Goal: Information Seeking & Learning: Learn about a topic

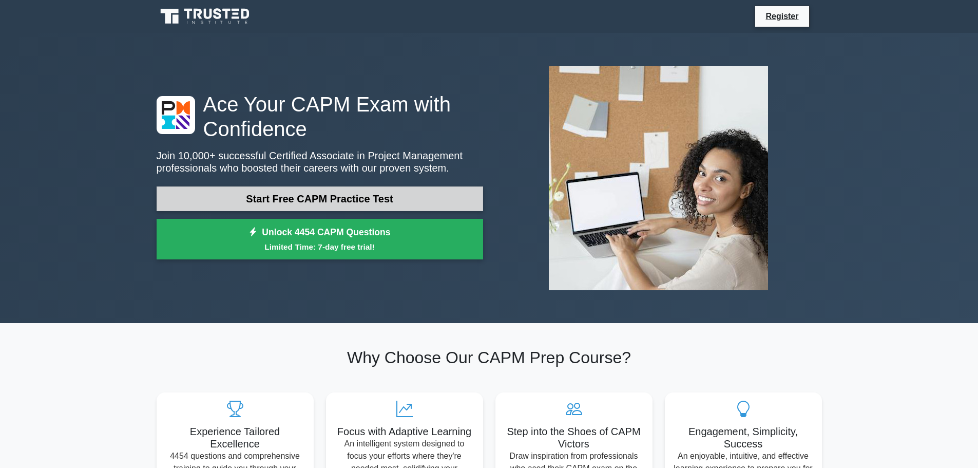
click at [357, 200] on link "Start Free CAPM Practice Test" at bounding box center [320, 198] width 327 height 25
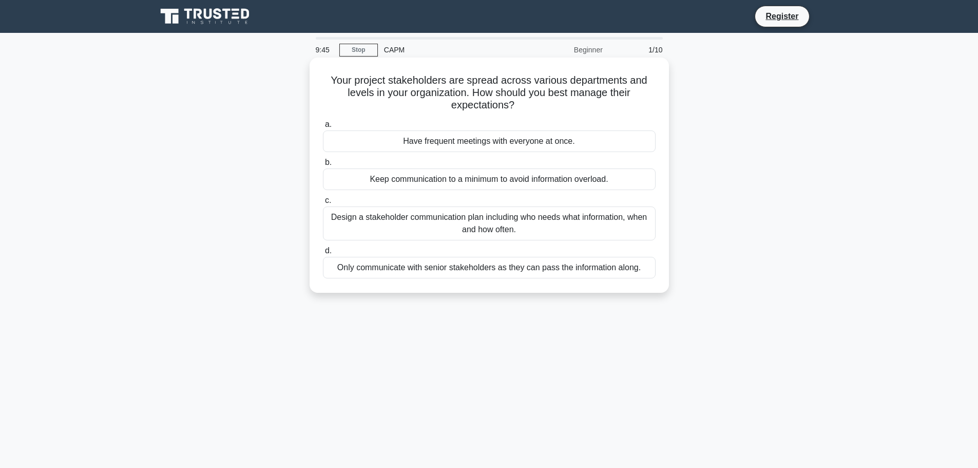
click at [516, 222] on div "Design a stakeholder communication plan including who needs what information, w…" at bounding box center [489, 223] width 333 height 34
click at [323, 204] on input "c. Design a stakeholder communication plan including who needs what information…" at bounding box center [323, 200] width 0 height 7
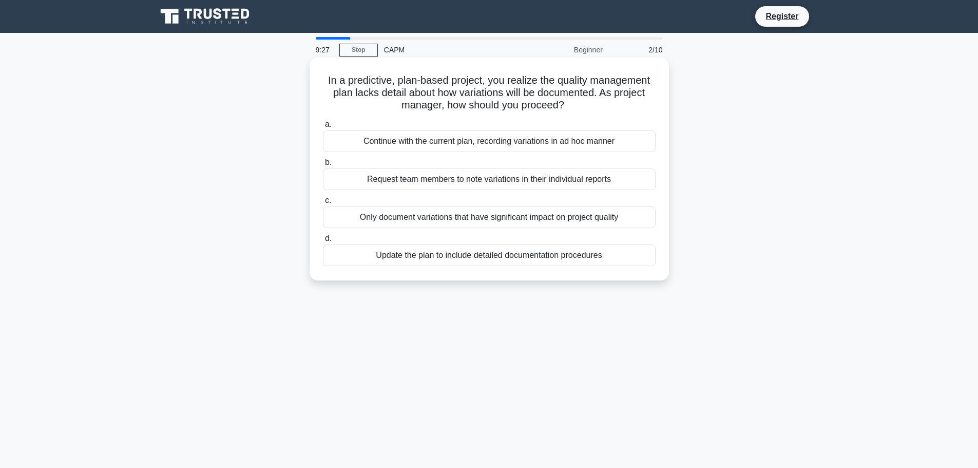
click at [554, 253] on div "Update the plan to include detailed documentation procedures" at bounding box center [489, 255] width 333 height 22
click at [323, 242] on input "d. Update the plan to include detailed documentation procedures" at bounding box center [323, 238] width 0 height 7
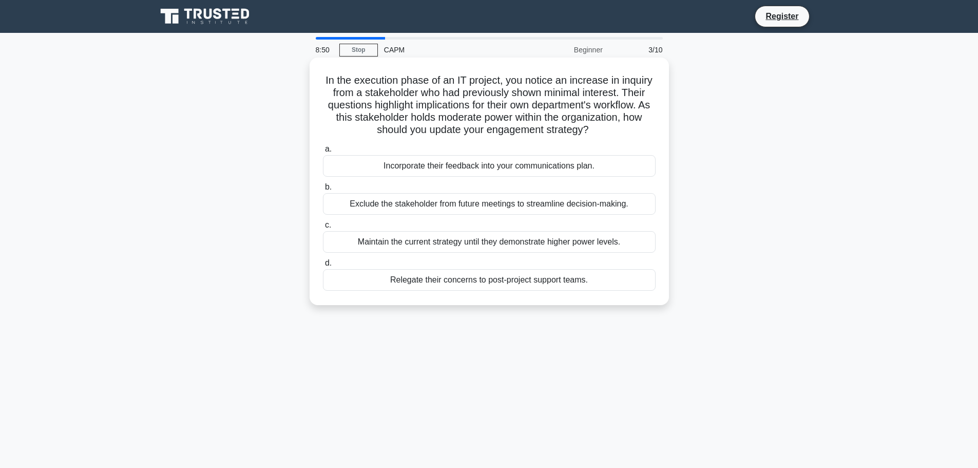
click at [611, 173] on div "Incorporate their feedback into your communications plan." at bounding box center [489, 166] width 333 height 22
click at [323, 153] on input "a. Incorporate their feedback into your communications plan." at bounding box center [323, 149] width 0 height 7
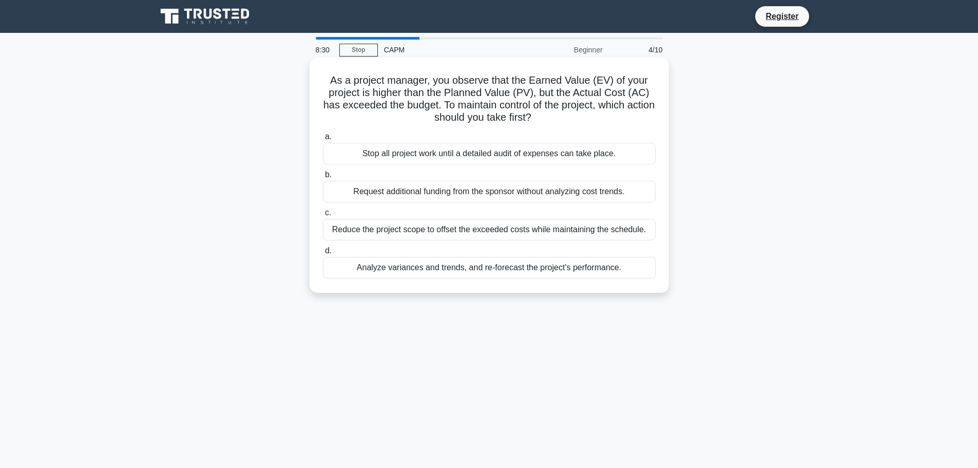
click at [564, 270] on div "Analyze variances and trends, and re-forecast the project's performance." at bounding box center [489, 268] width 333 height 22
click at [323, 254] on input "d. Analyze variances and trends, and re-forecast the project's performance." at bounding box center [323, 251] width 0 height 7
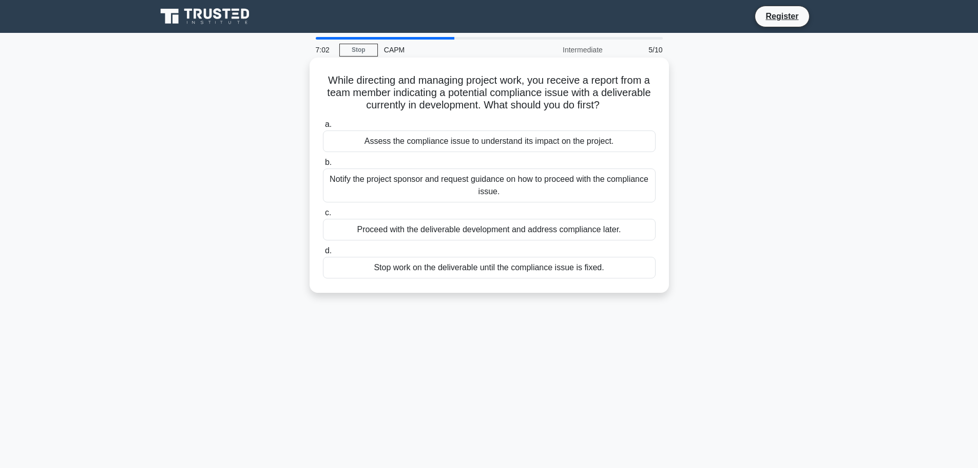
click at [539, 140] on div "Assess the compliance issue to understand its impact on the project." at bounding box center [489, 141] width 333 height 22
click at [323, 128] on input "a. Assess the compliance issue to understand its impact on the project." at bounding box center [323, 124] width 0 height 7
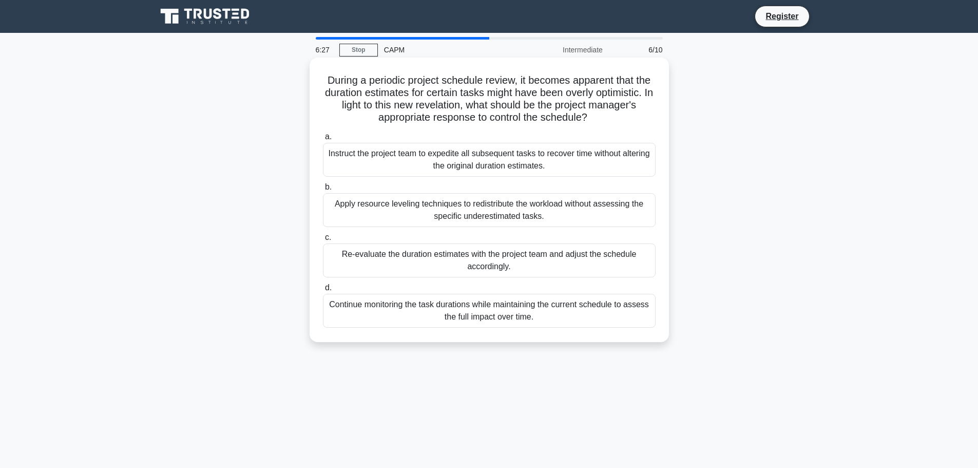
click at [549, 254] on div "Re-evaluate the duration estimates with the project team and adjust the schedul…" at bounding box center [489, 260] width 333 height 34
click at [323, 241] on input "c. Re-evaluate the duration estimates with the project team and adjust the sche…" at bounding box center [323, 237] width 0 height 7
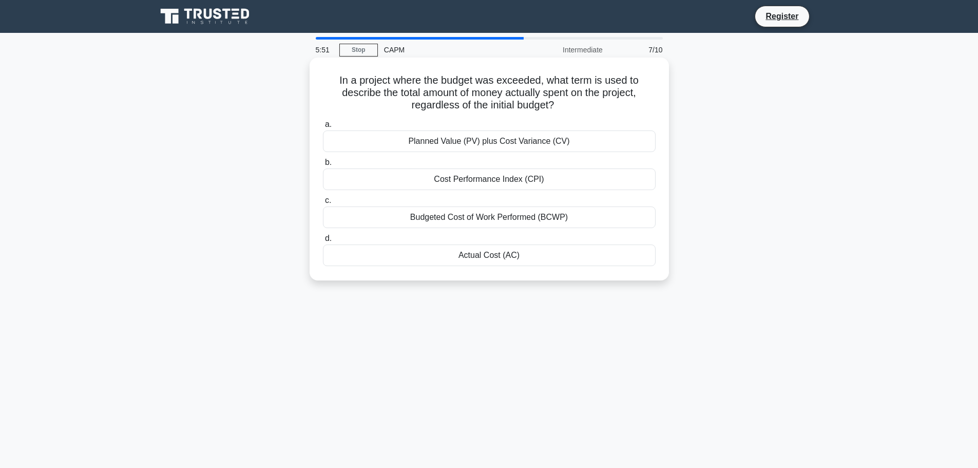
click at [558, 260] on div "Actual Cost (AC)" at bounding box center [489, 255] width 333 height 22
click at [323, 242] on input "d. Actual Cost (AC)" at bounding box center [323, 238] width 0 height 7
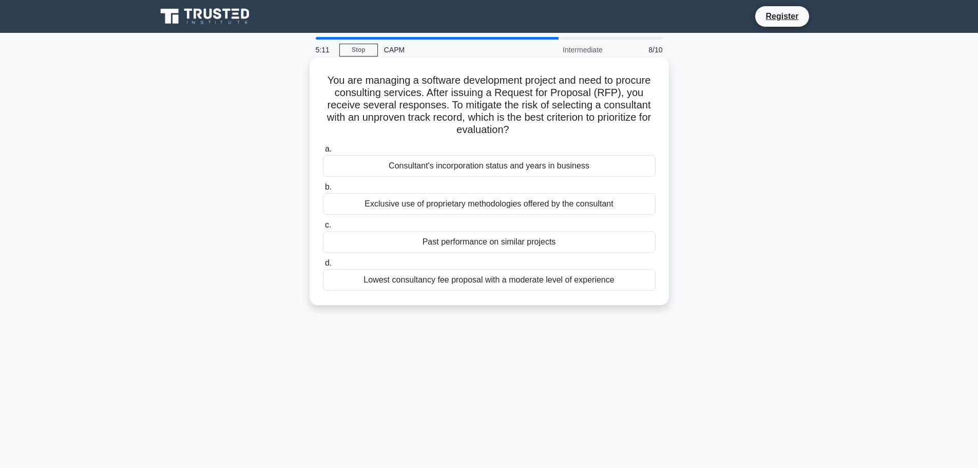
click at [567, 248] on div "Past performance on similar projects" at bounding box center [489, 242] width 333 height 22
click at [323, 229] on input "c. Past performance on similar projects" at bounding box center [323, 225] width 0 height 7
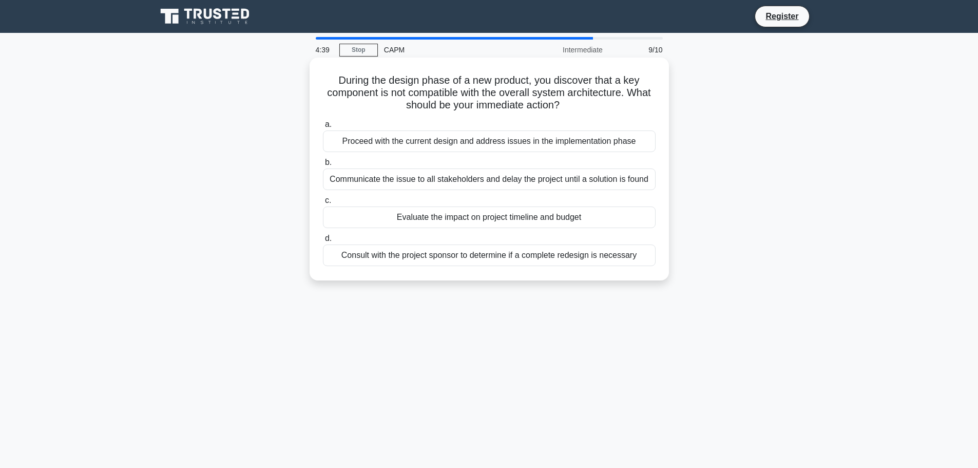
click at [628, 262] on div "Consult with the project sponsor to determine if a complete redesign is necessa…" at bounding box center [489, 255] width 333 height 22
click at [323, 242] on input "d. Consult with the project sponsor to determine if a complete redesign is nece…" at bounding box center [323, 238] width 0 height 7
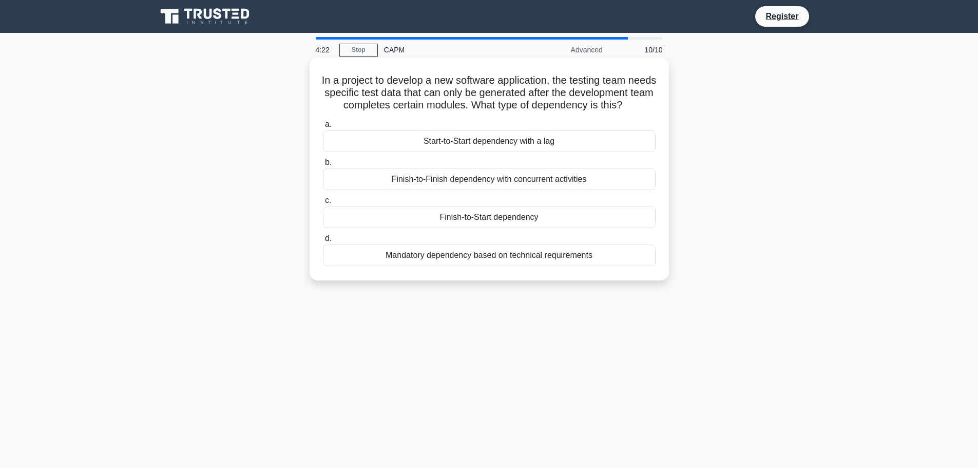
click at [552, 228] on div "Finish-to-Start dependency" at bounding box center [489, 217] width 333 height 22
click at [323, 204] on input "c. Finish-to-Start dependency" at bounding box center [323, 200] width 0 height 7
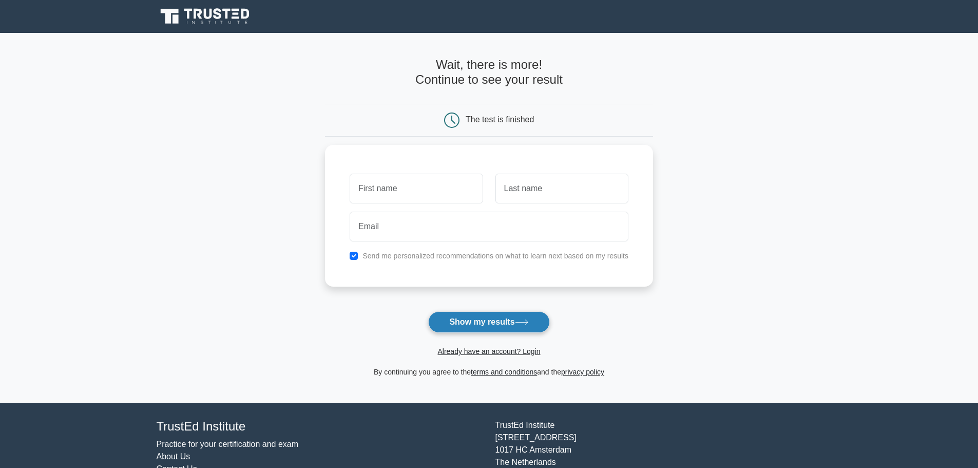
click at [506, 327] on button "Show my results" at bounding box center [488, 322] width 121 height 22
click at [413, 184] on input "text" at bounding box center [416, 186] width 133 height 30
type input "TIlemachos"
type input "Kreouzis"
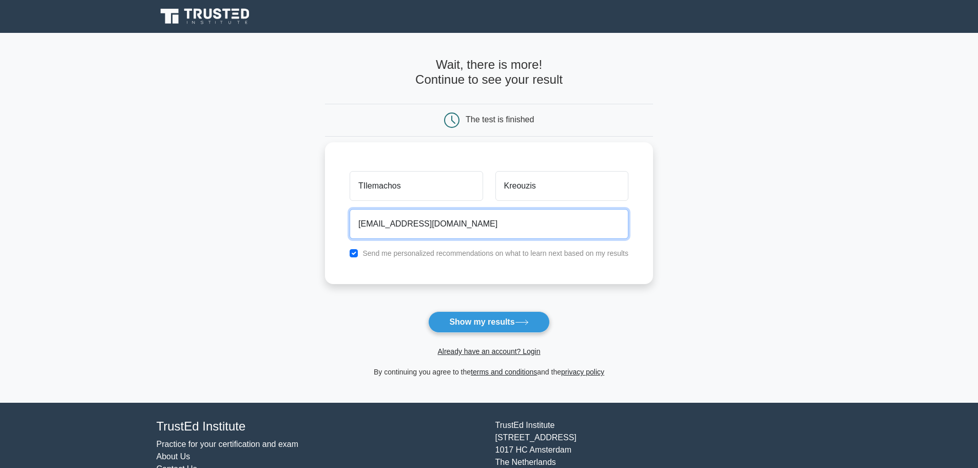
type input "thlemaxoskreouzhstk@gmail.com"
click at [356, 252] on input "checkbox" at bounding box center [354, 253] width 8 height 8
checkbox input "false"
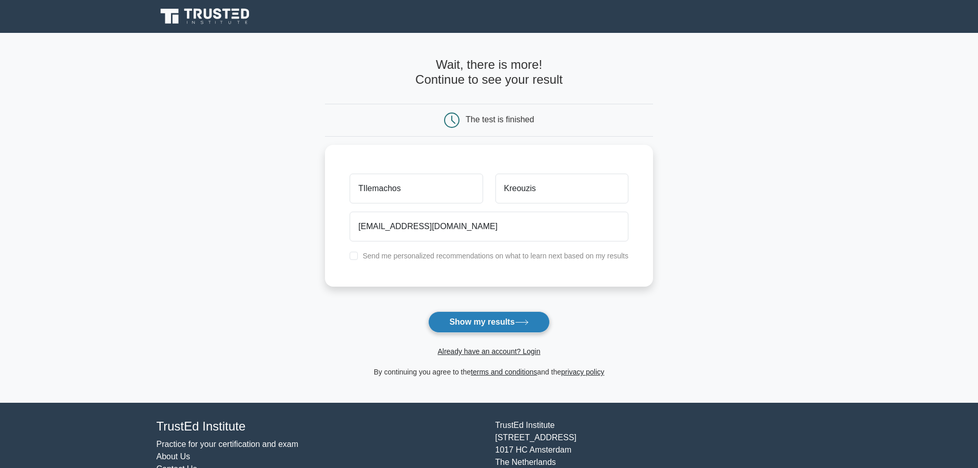
click at [490, 321] on button "Show my results" at bounding box center [488, 322] width 121 height 22
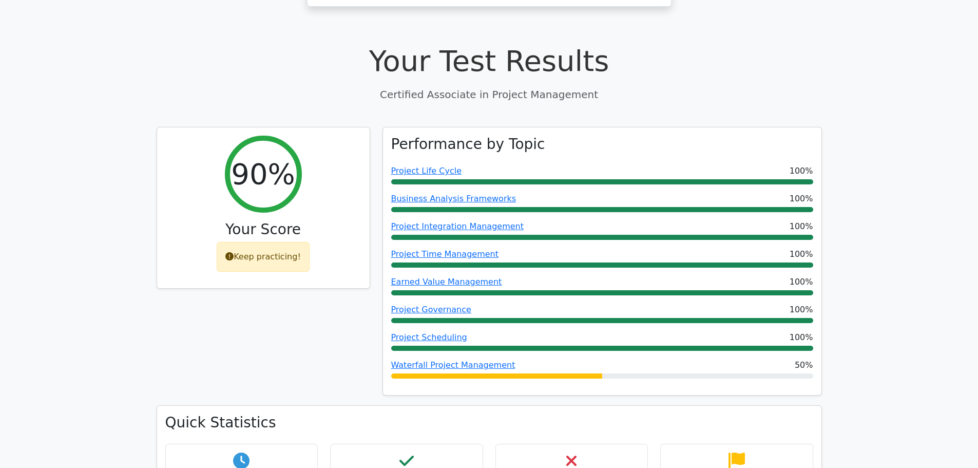
scroll to position [462, 0]
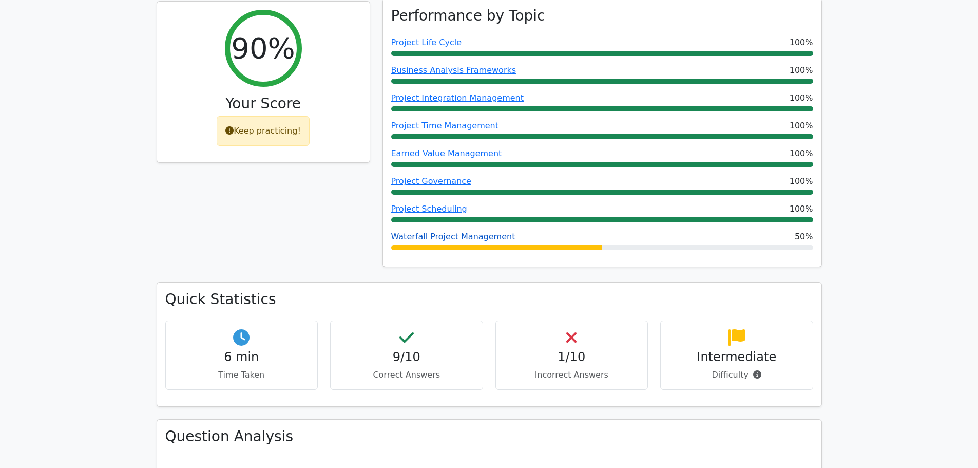
click at [471, 232] on link "Waterfall Project Management" at bounding box center [453, 237] width 124 height 10
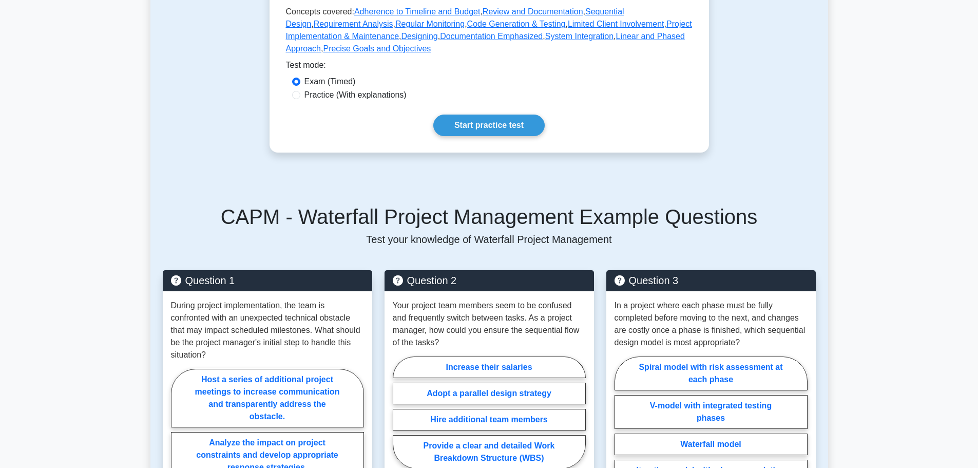
scroll to position [51, 0]
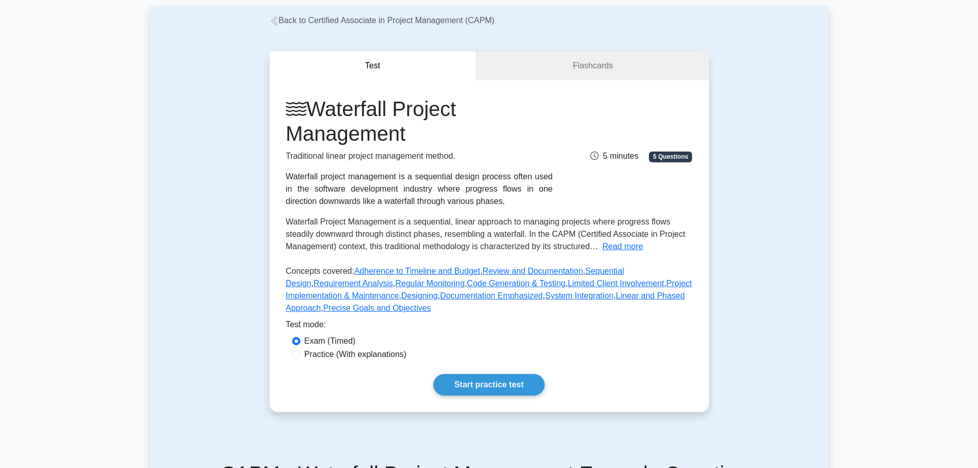
click at [308, 17] on link "Back to Certified Associate in Project Management (CAPM)" at bounding box center [382, 20] width 225 height 9
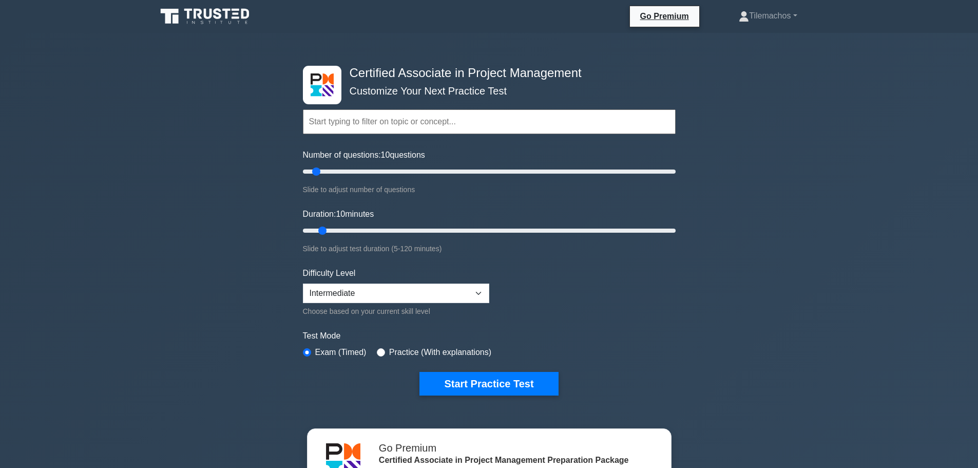
click at [416, 282] on div "Difficulty Level Beginner Intermediate Expert Choose based on your current skil…" at bounding box center [396, 292] width 186 height 50
click at [413, 289] on select "Beginner Intermediate Expert" at bounding box center [396, 293] width 186 height 20
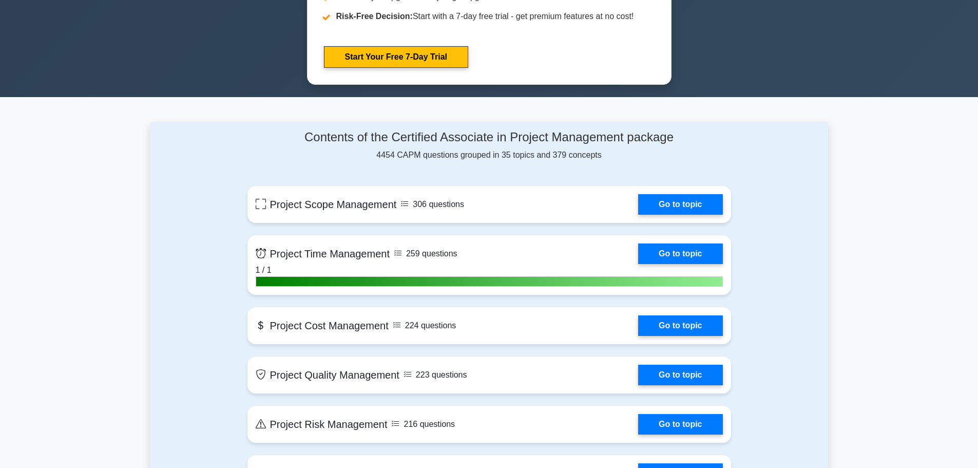
scroll to position [616, 0]
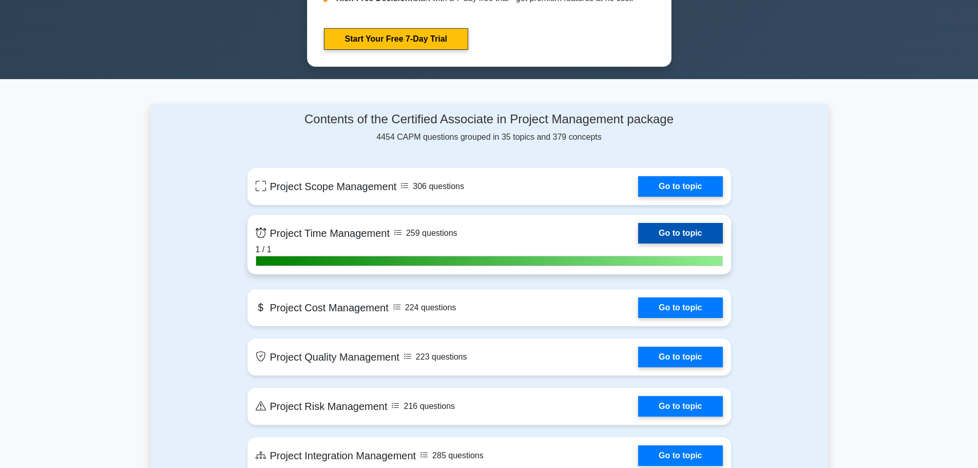
click at [638, 243] on link "Go to topic" at bounding box center [680, 233] width 84 height 21
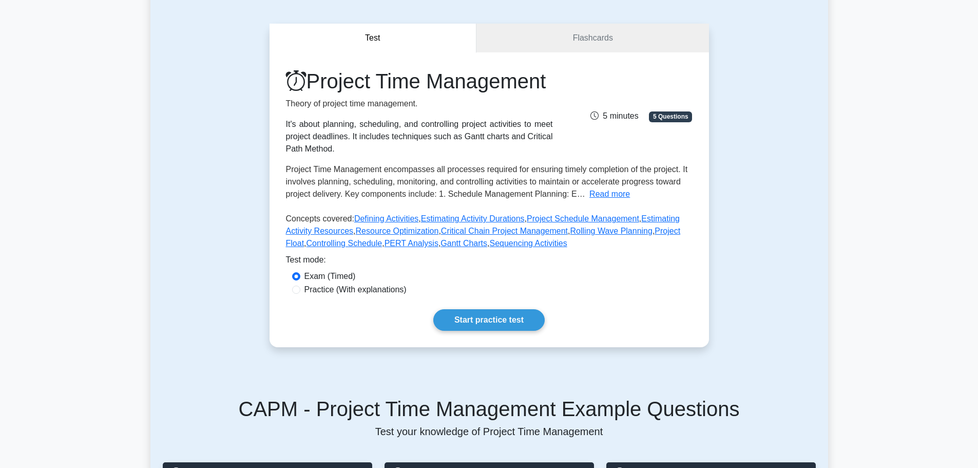
scroll to position [11, 0]
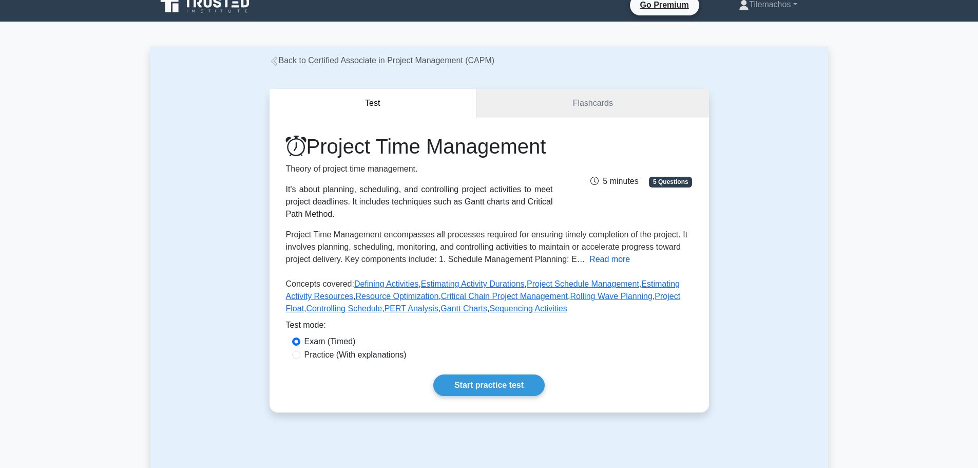
click at [596, 265] on button "Read more" at bounding box center [610, 259] width 41 height 12
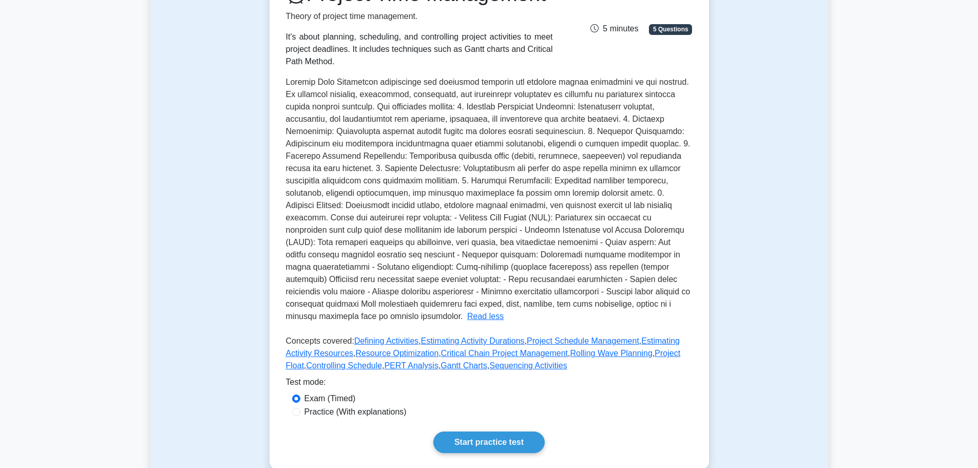
scroll to position [0, 0]
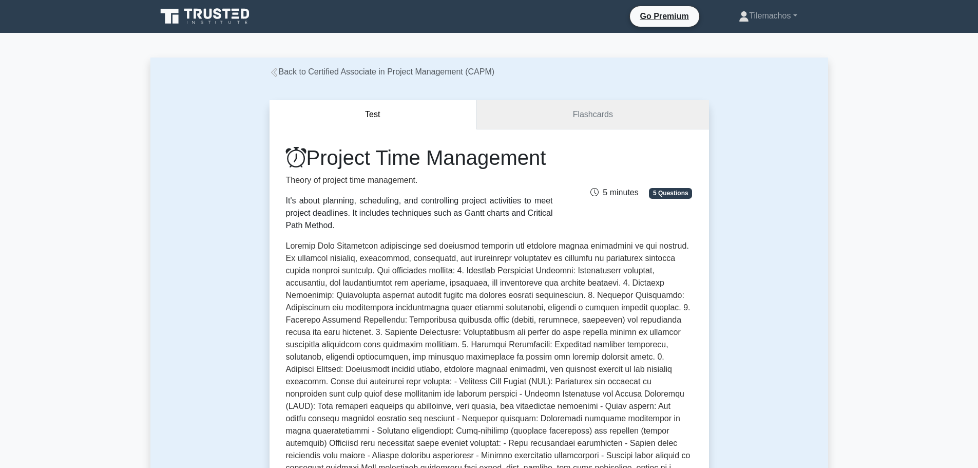
click at [614, 110] on link "Flashcards" at bounding box center [593, 114] width 232 height 29
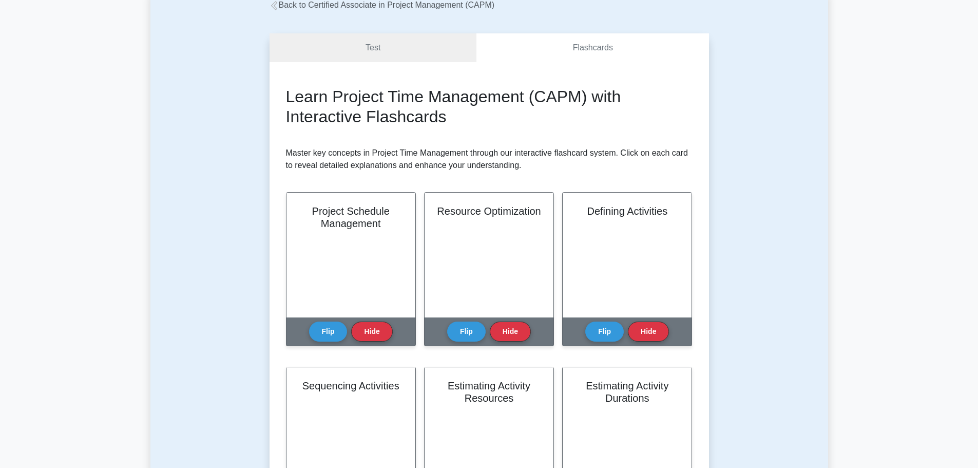
scroll to position [103, 0]
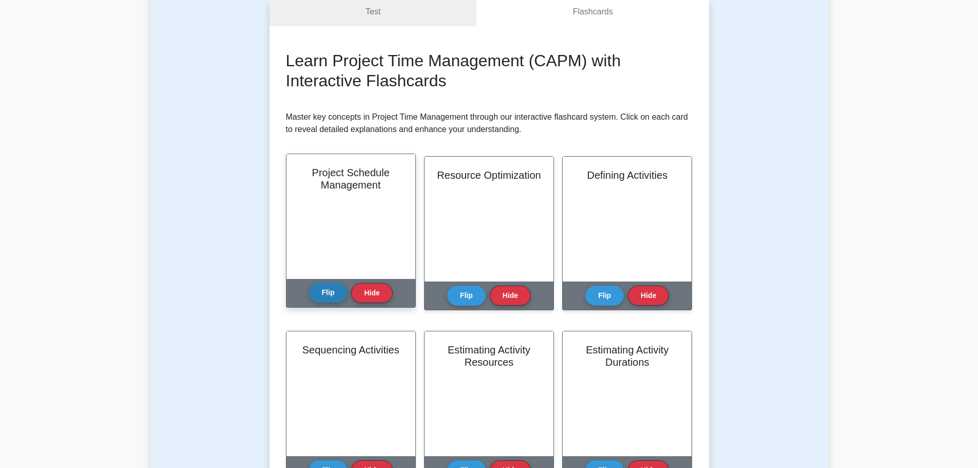
click at [333, 291] on button "Flip" at bounding box center [328, 292] width 39 height 20
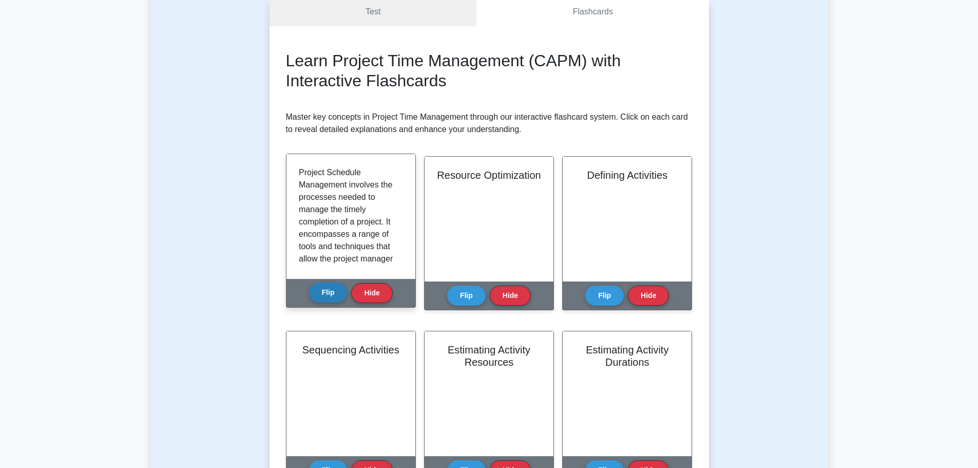
click at [333, 291] on button "Flip" at bounding box center [328, 292] width 39 height 20
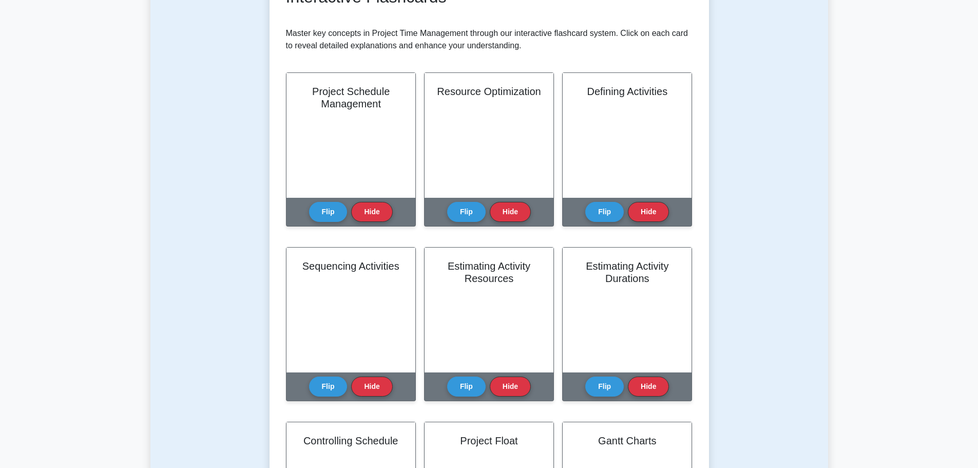
scroll to position [0, 0]
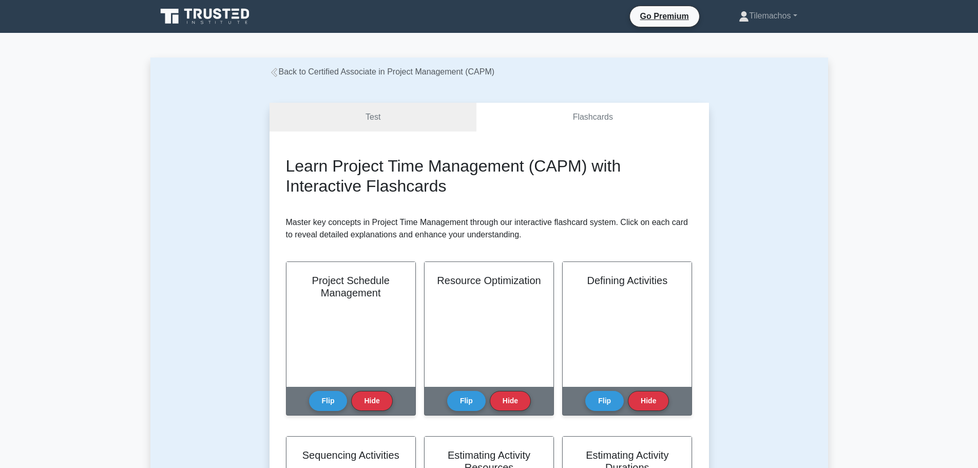
click at [272, 71] on icon at bounding box center [274, 72] width 9 height 9
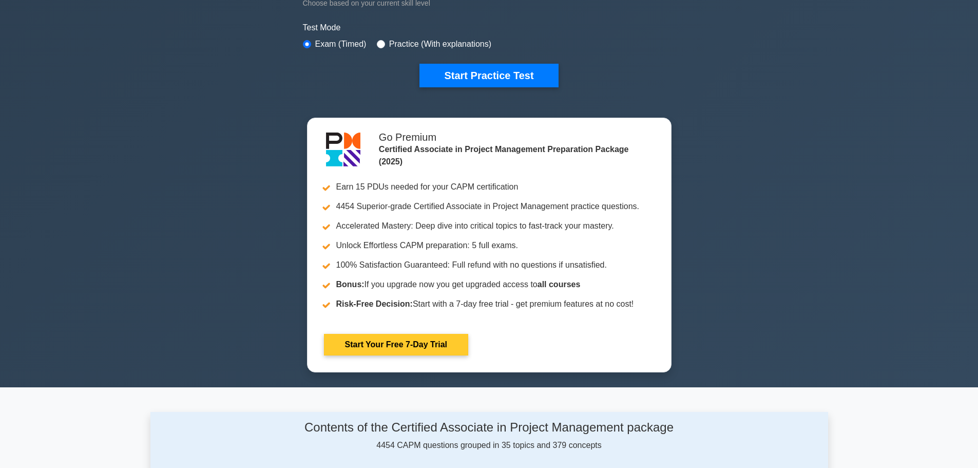
scroll to position [565, 0]
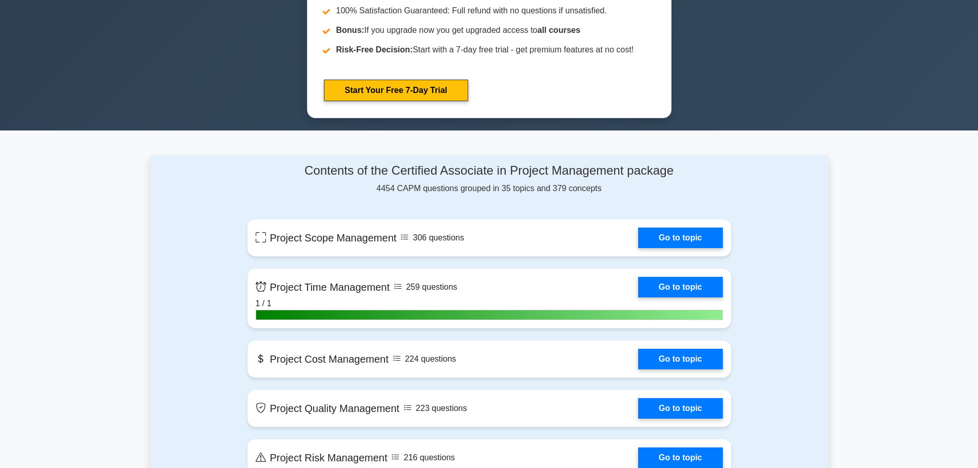
drag, startPoint x: 369, startPoint y: 193, endPoint x: 618, endPoint y: 192, distance: 249.6
click at [618, 192] on div "Contents of the Certified Associate in Project Management package 4454 CAPM que…" at bounding box center [490, 178] width 484 height 31
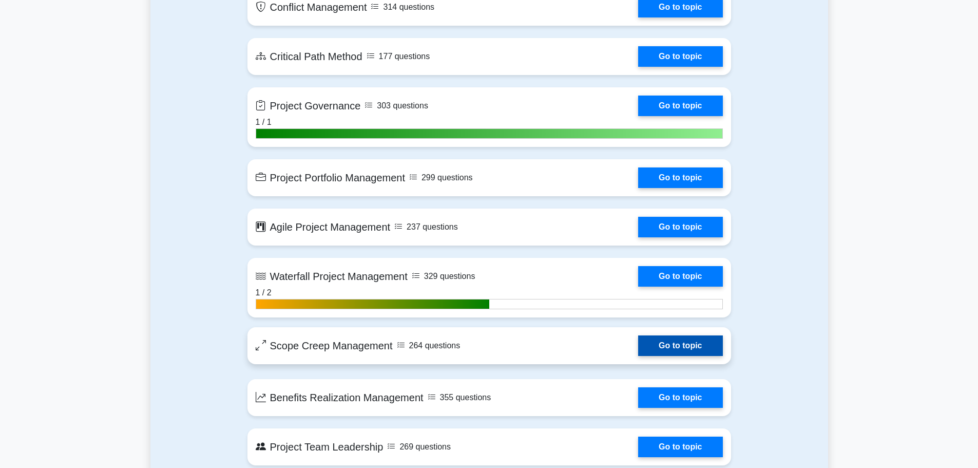
scroll to position [2003, 0]
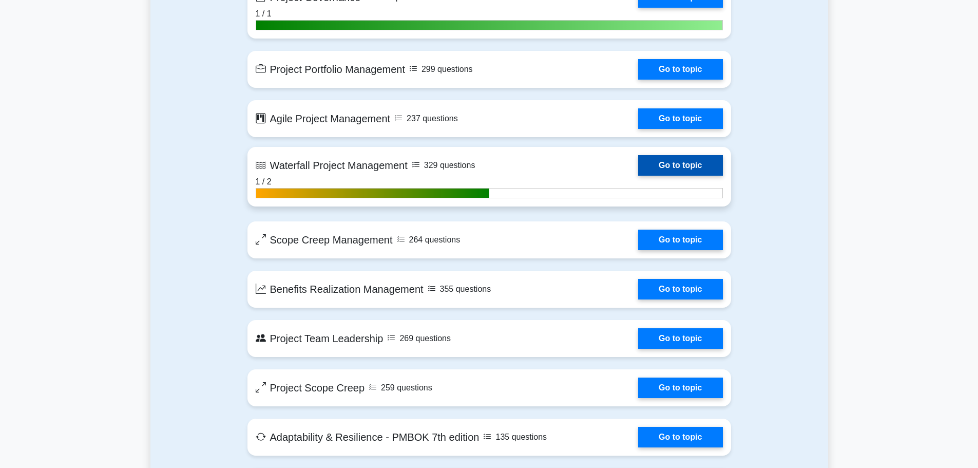
click at [638, 176] on link "Go to topic" at bounding box center [680, 165] width 84 height 21
